Goal: Share content

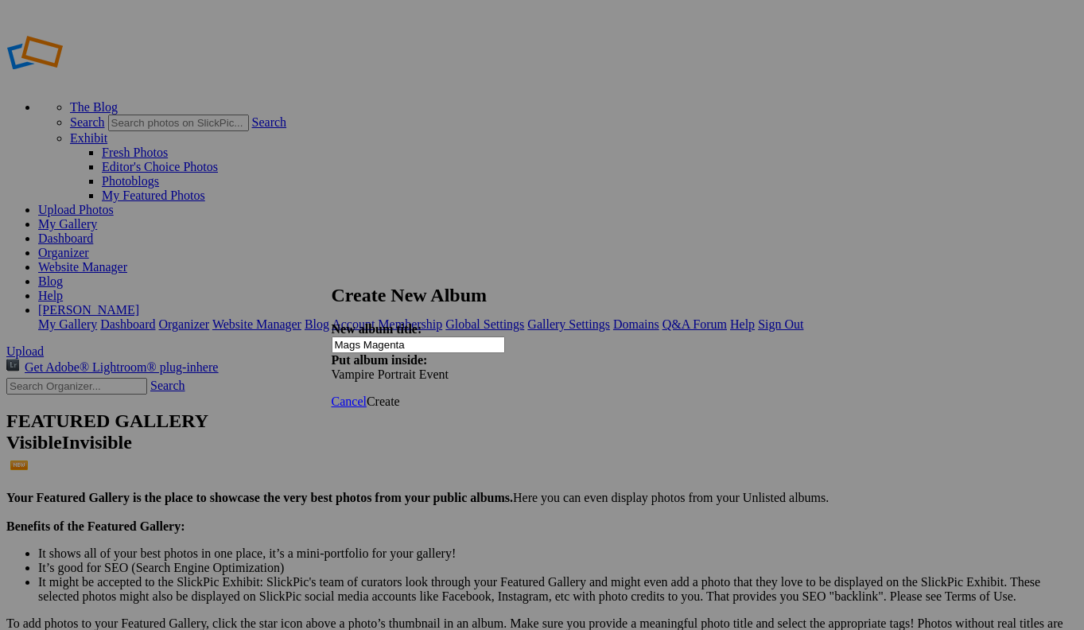
type input "Mags Magenta"
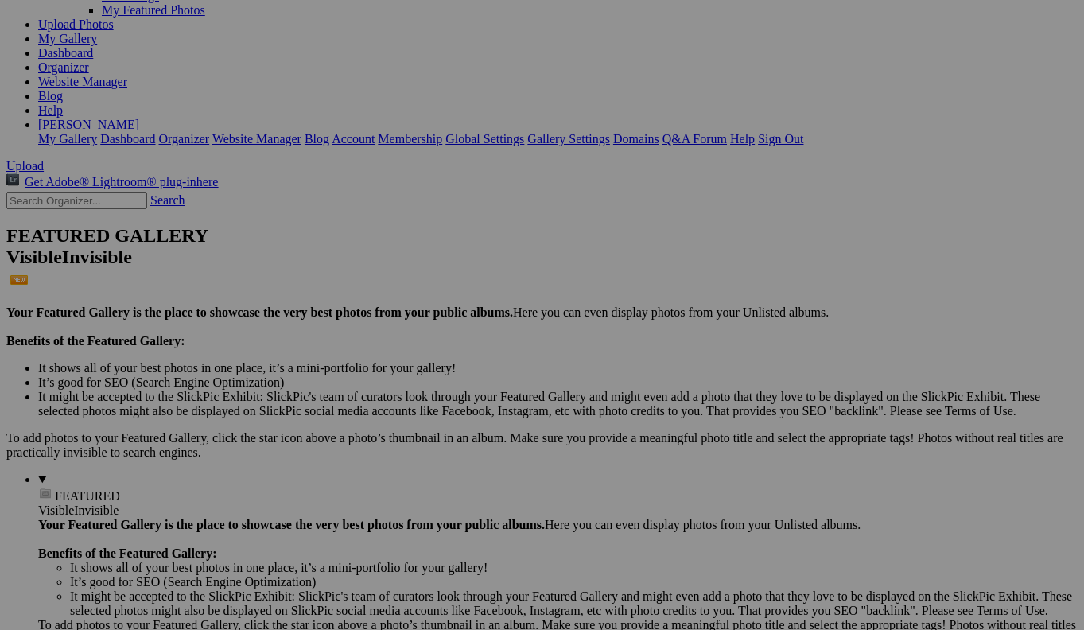
scroll to position [189, 0]
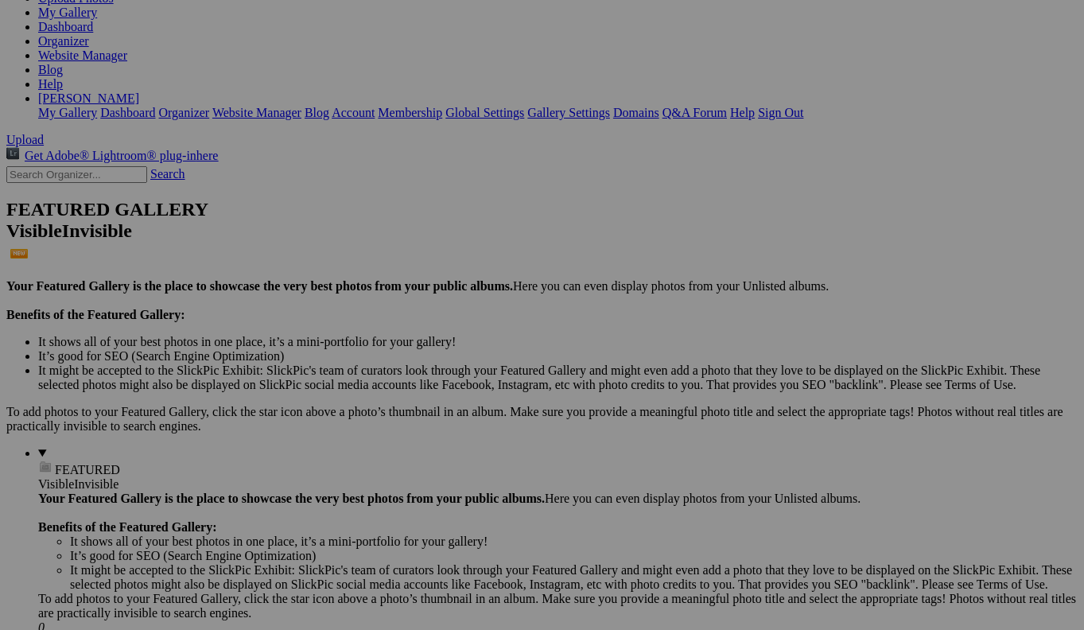
scroll to position [215, 0]
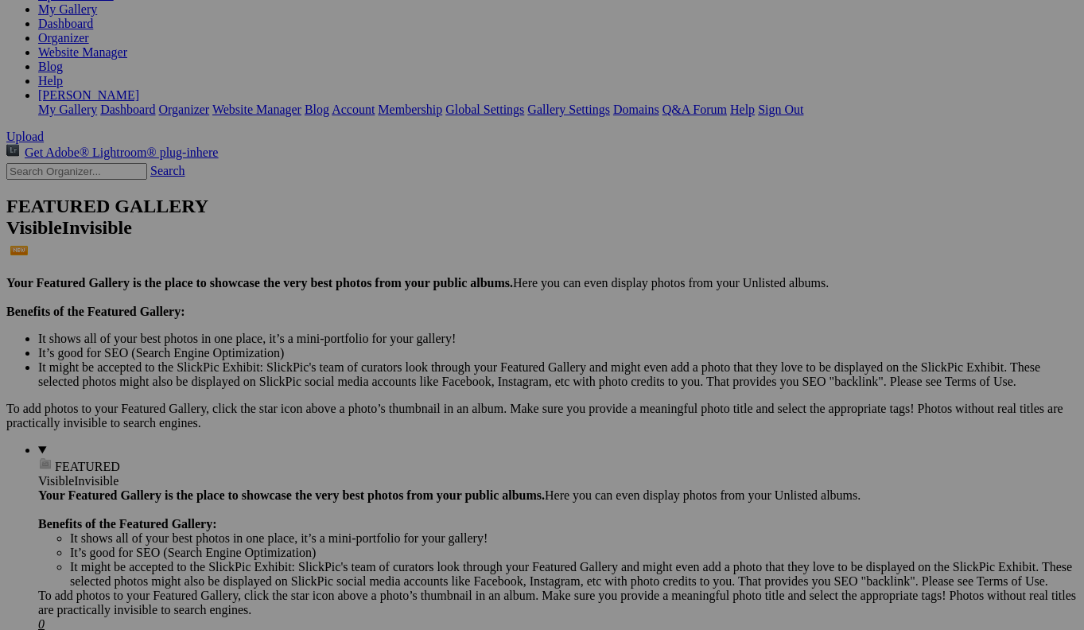
drag, startPoint x: 730, startPoint y: 371, endPoint x: 720, endPoint y: 371, distance: 10.3
click at [397, 371] on span "Yes" at bounding box center [388, 377] width 18 height 14
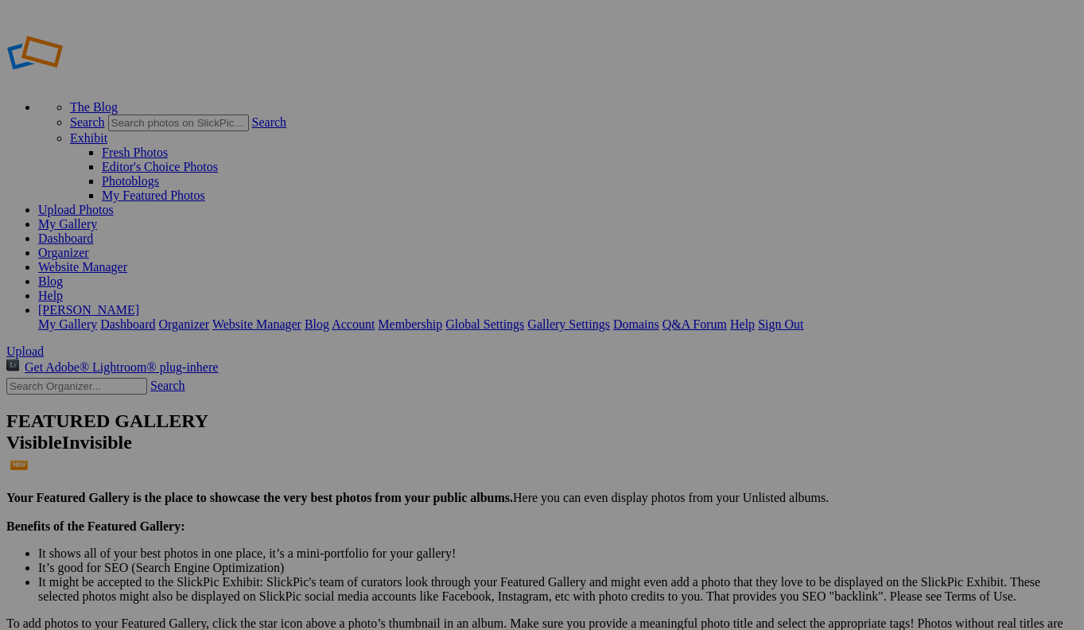
scroll to position [0, 0]
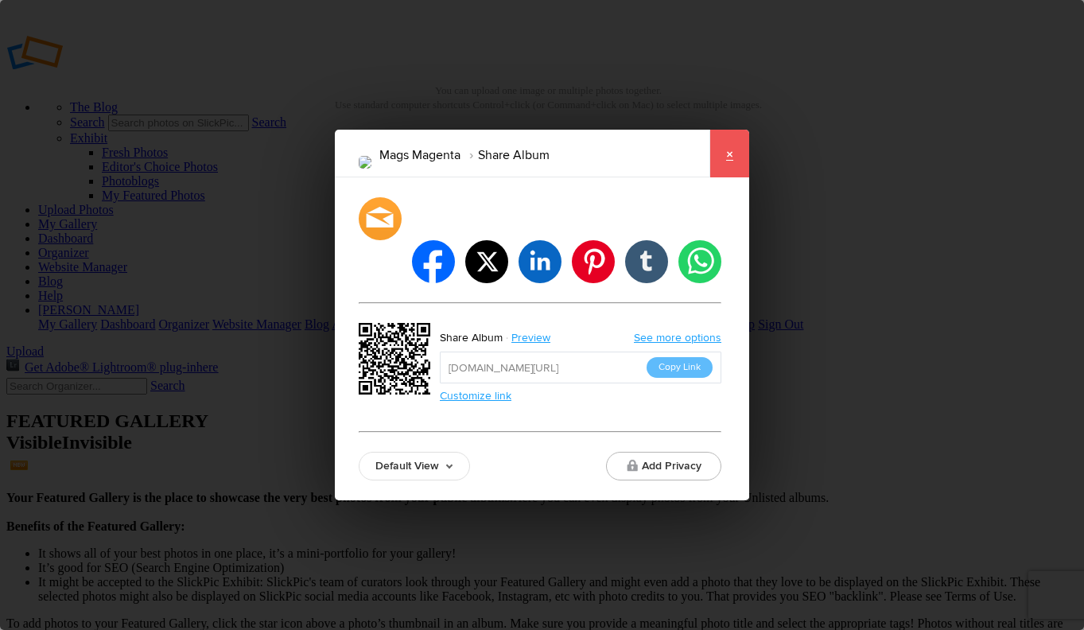
click at [726, 177] on link "×" at bounding box center [729, 154] width 40 height 48
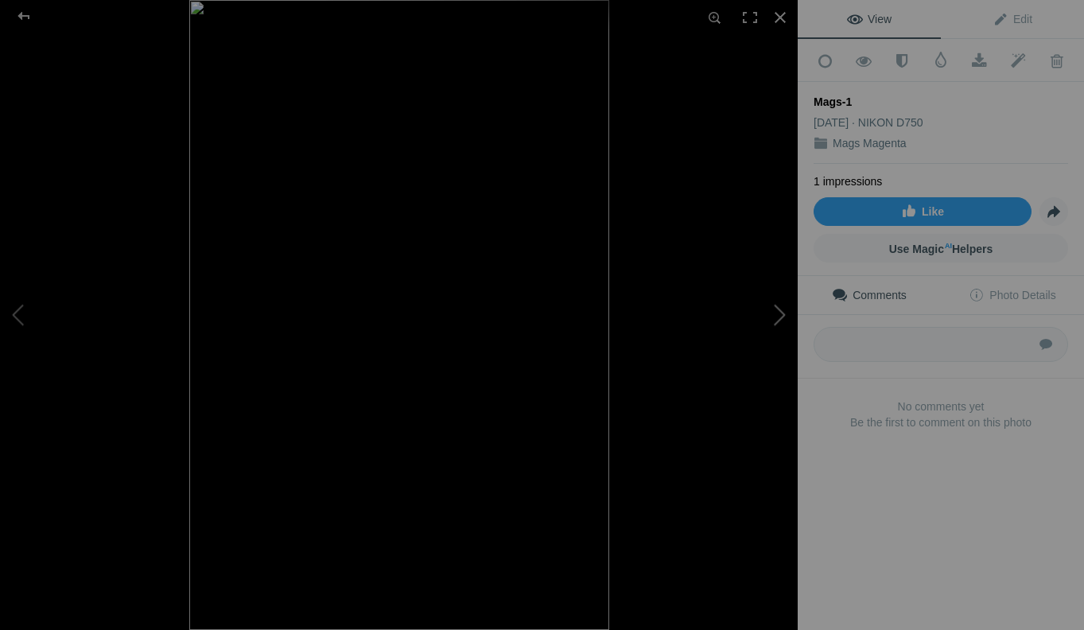
click at [781, 314] on button at bounding box center [737, 314] width 119 height 227
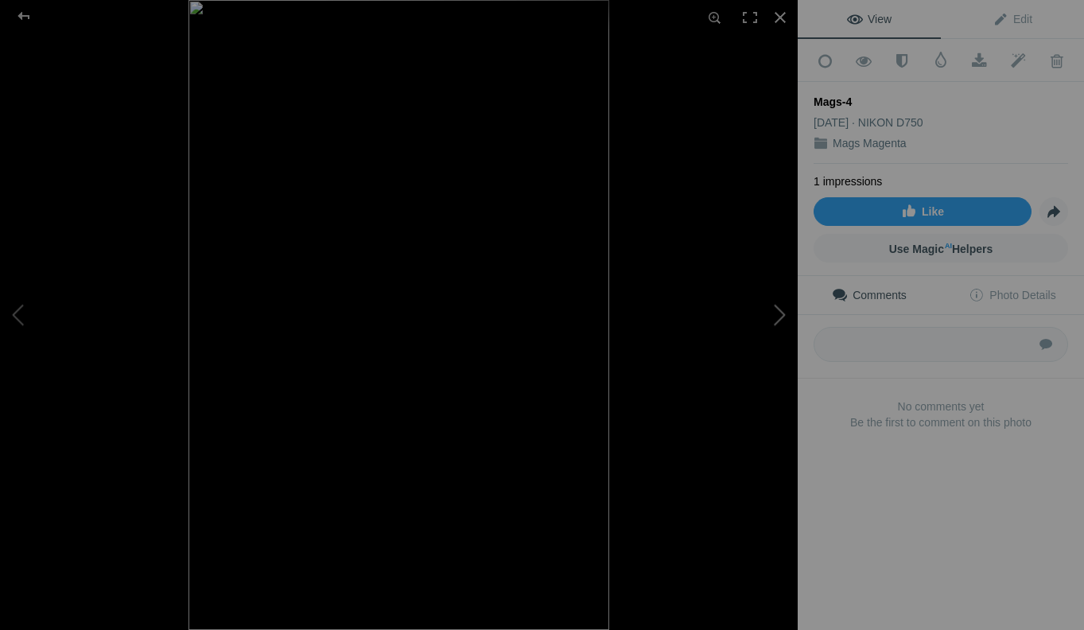
click at [781, 314] on button at bounding box center [737, 314] width 119 height 227
click at [28, 15] on div at bounding box center [23, 16] width 57 height 32
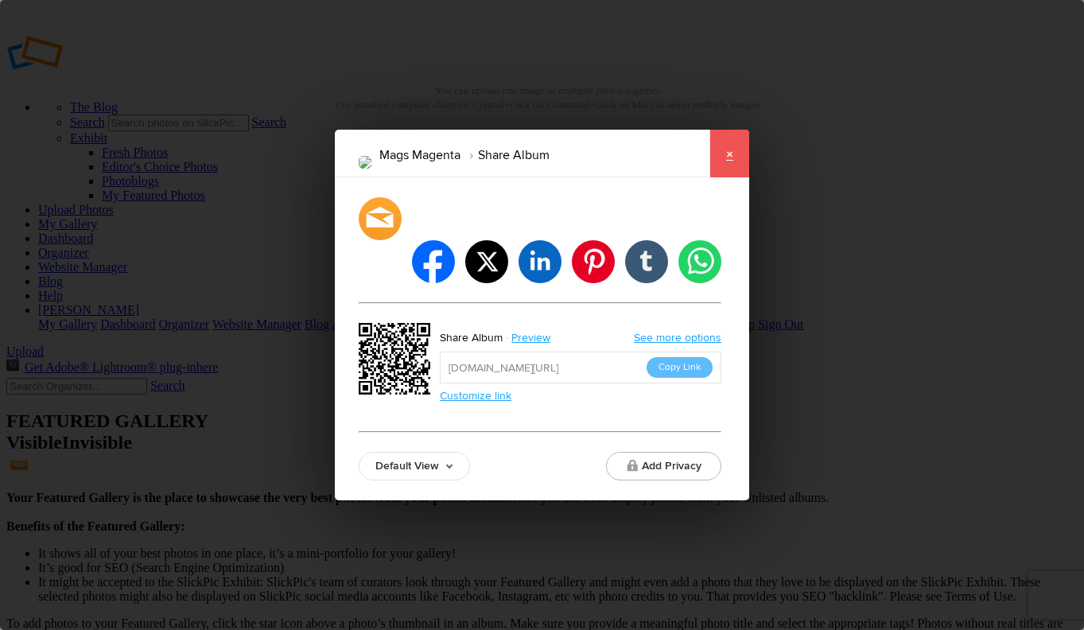
click at [727, 173] on link "×" at bounding box center [729, 154] width 40 height 48
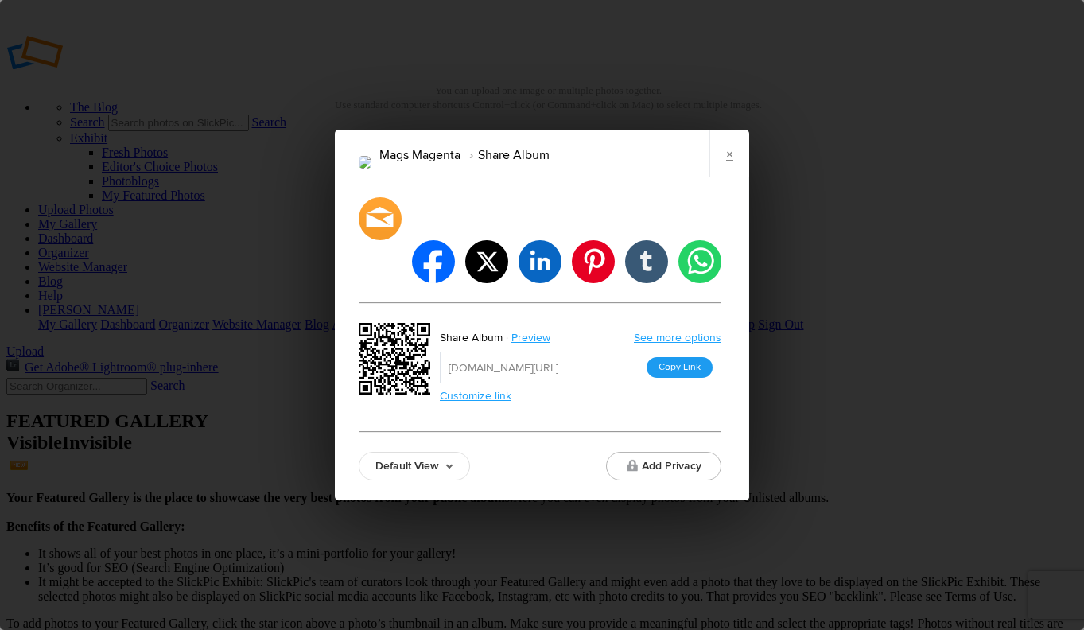
click at [685, 357] on button "Copy Link" at bounding box center [680, 367] width 66 height 21
